Goal: Find specific page/section: Find specific page/section

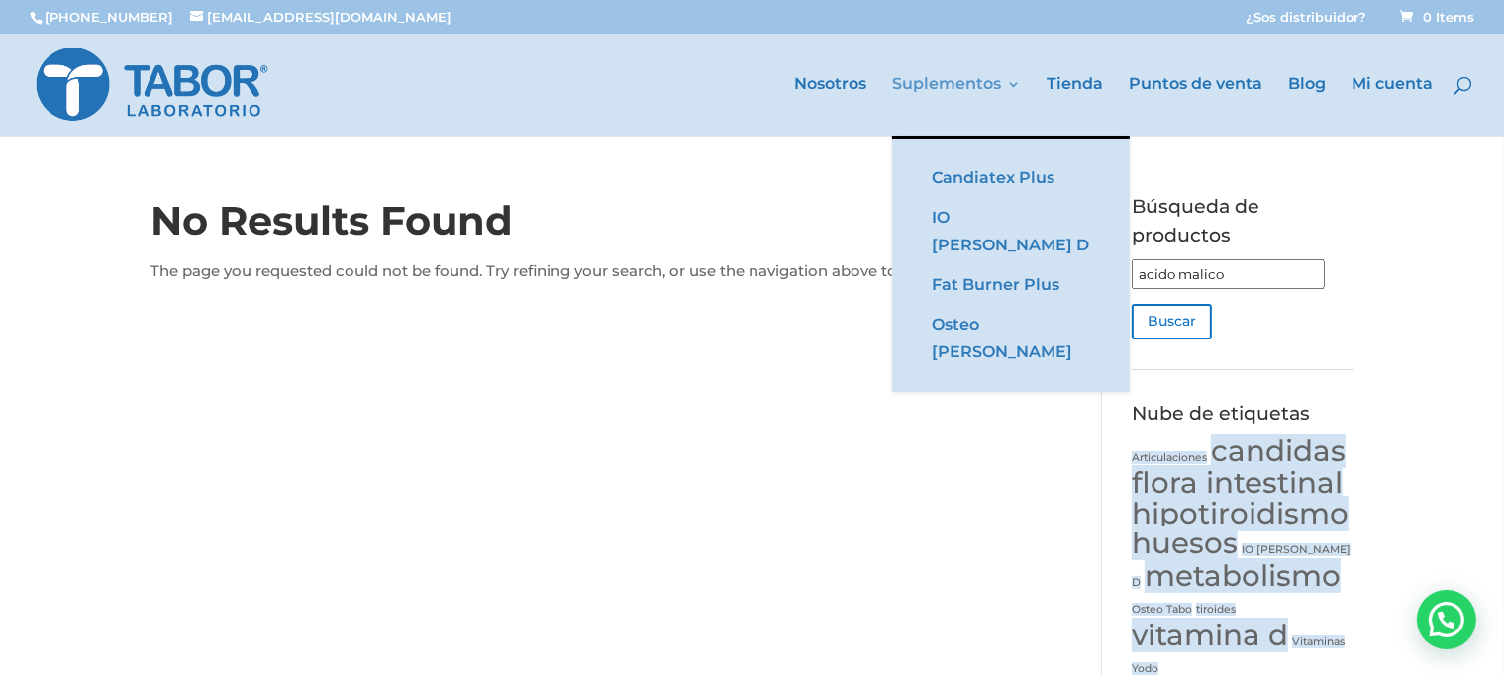
click at [960, 81] on link "Suplementos" at bounding box center [956, 106] width 129 height 58
click at [1040, 90] on li "Suplementos Candiatex Plus IO Tabor D Fat Burner Plus Osteo Tabor" at bounding box center [967, 106] width 151 height 58
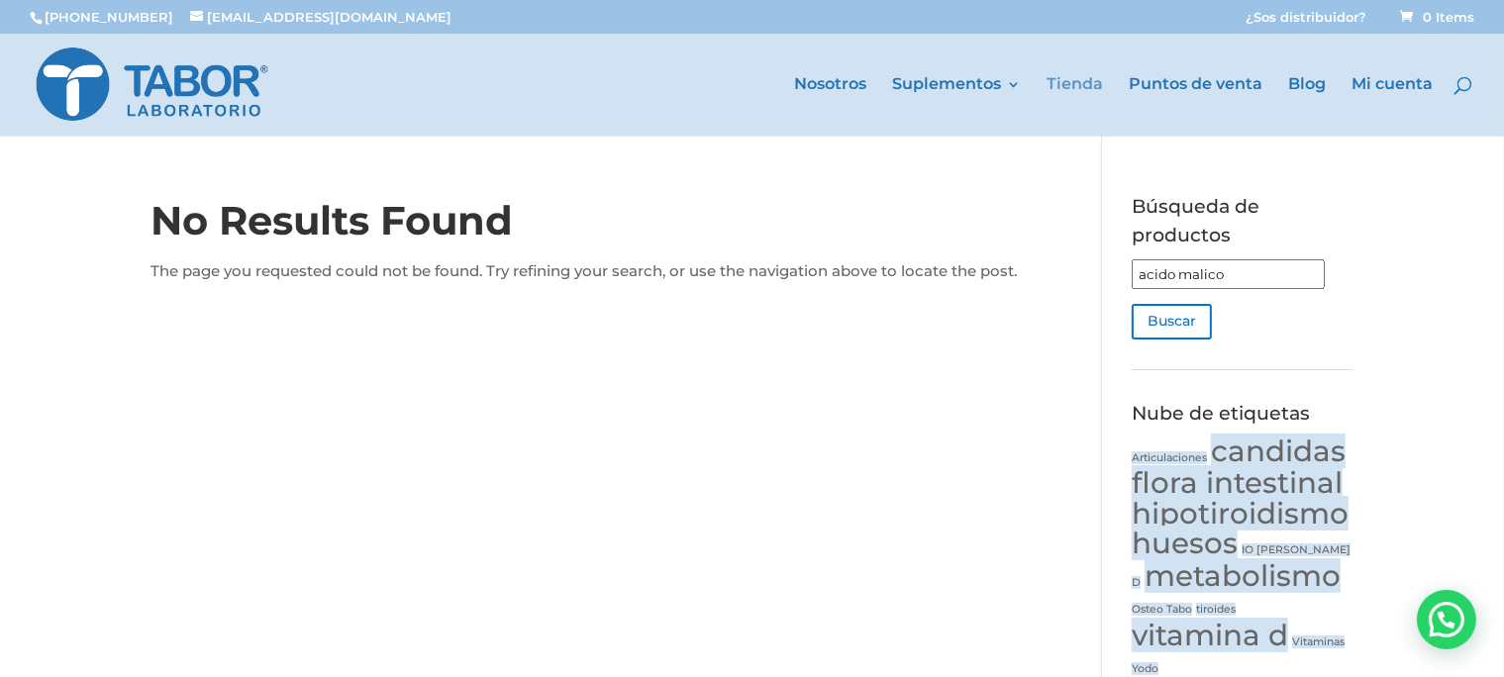
click at [1068, 79] on link "Tienda" at bounding box center [1075, 106] width 56 height 58
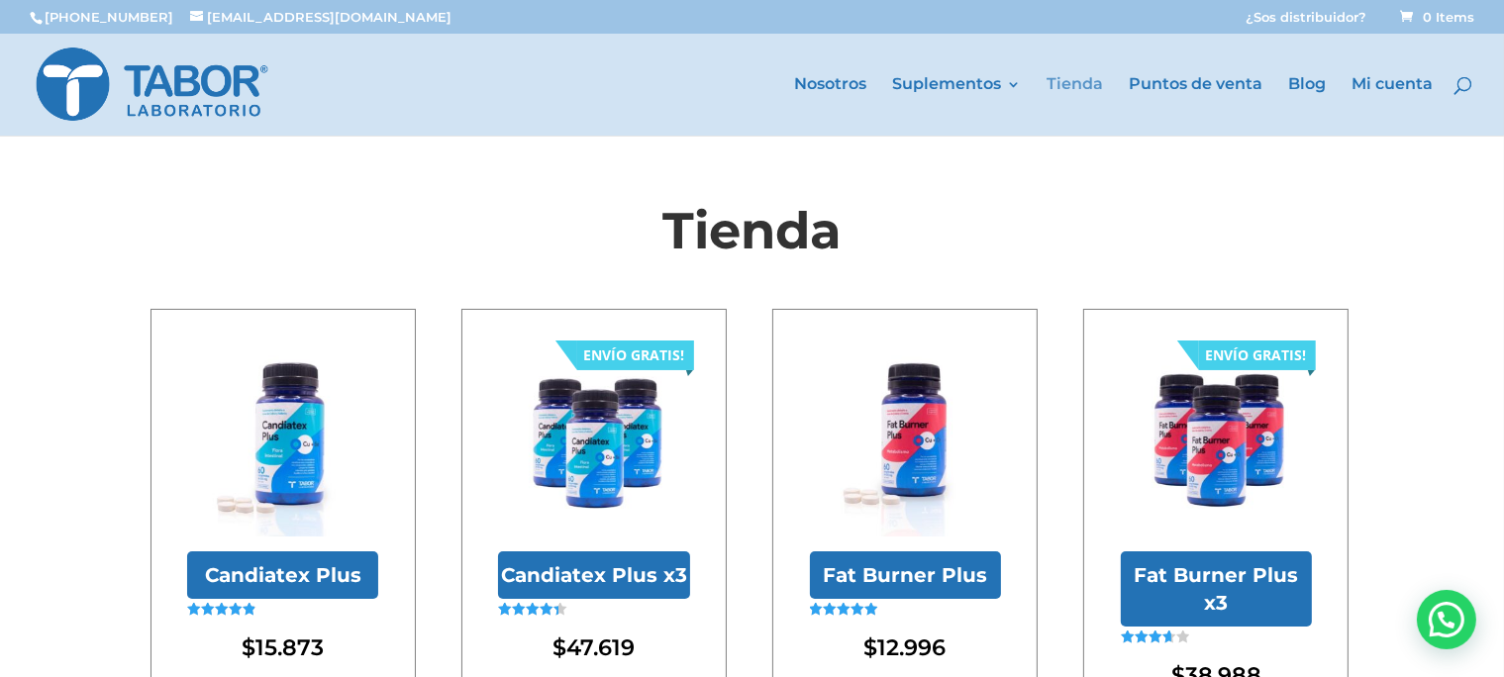
click at [1069, 87] on link "Tienda" at bounding box center [1075, 106] width 56 height 58
